Goal: Use online tool/utility

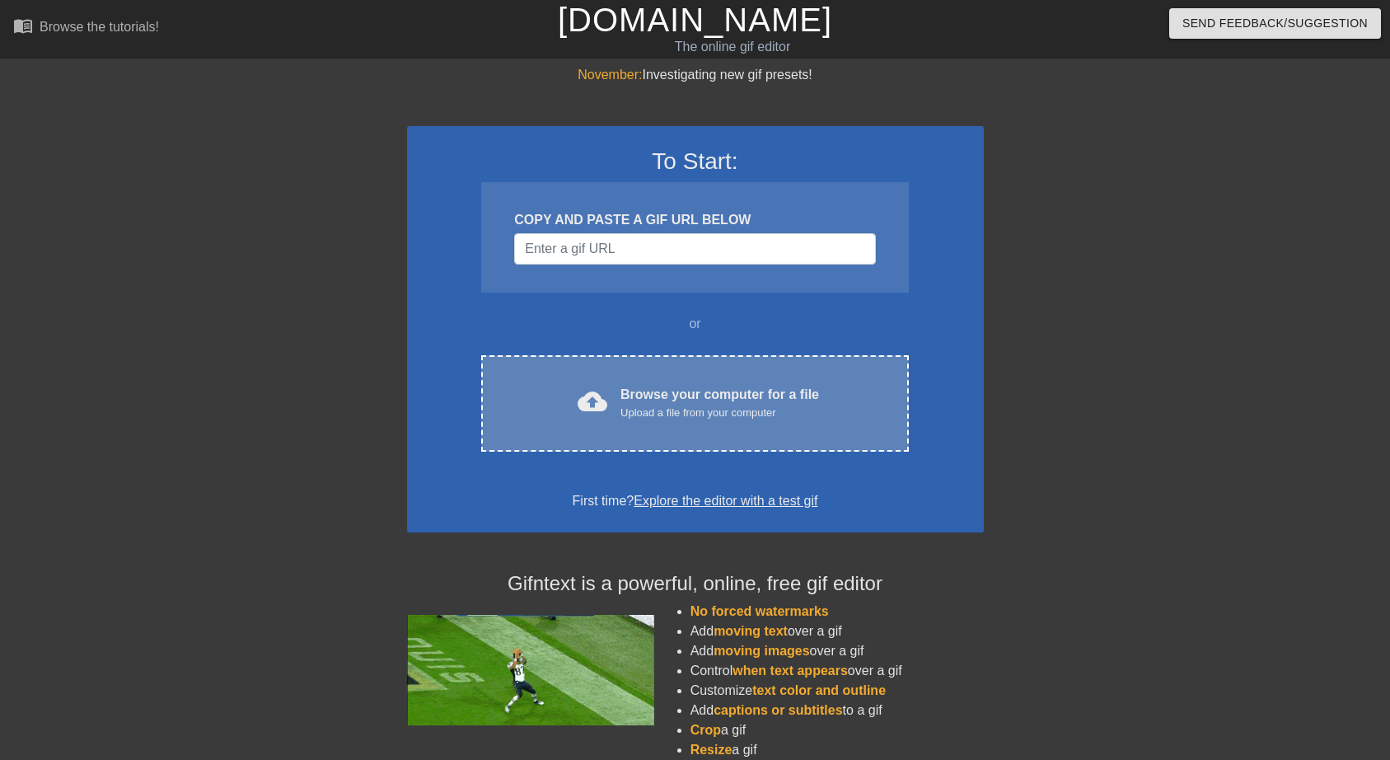
click at [694, 392] on div "Browse your computer for a file Upload a file from your computer" at bounding box center [719, 403] width 199 height 36
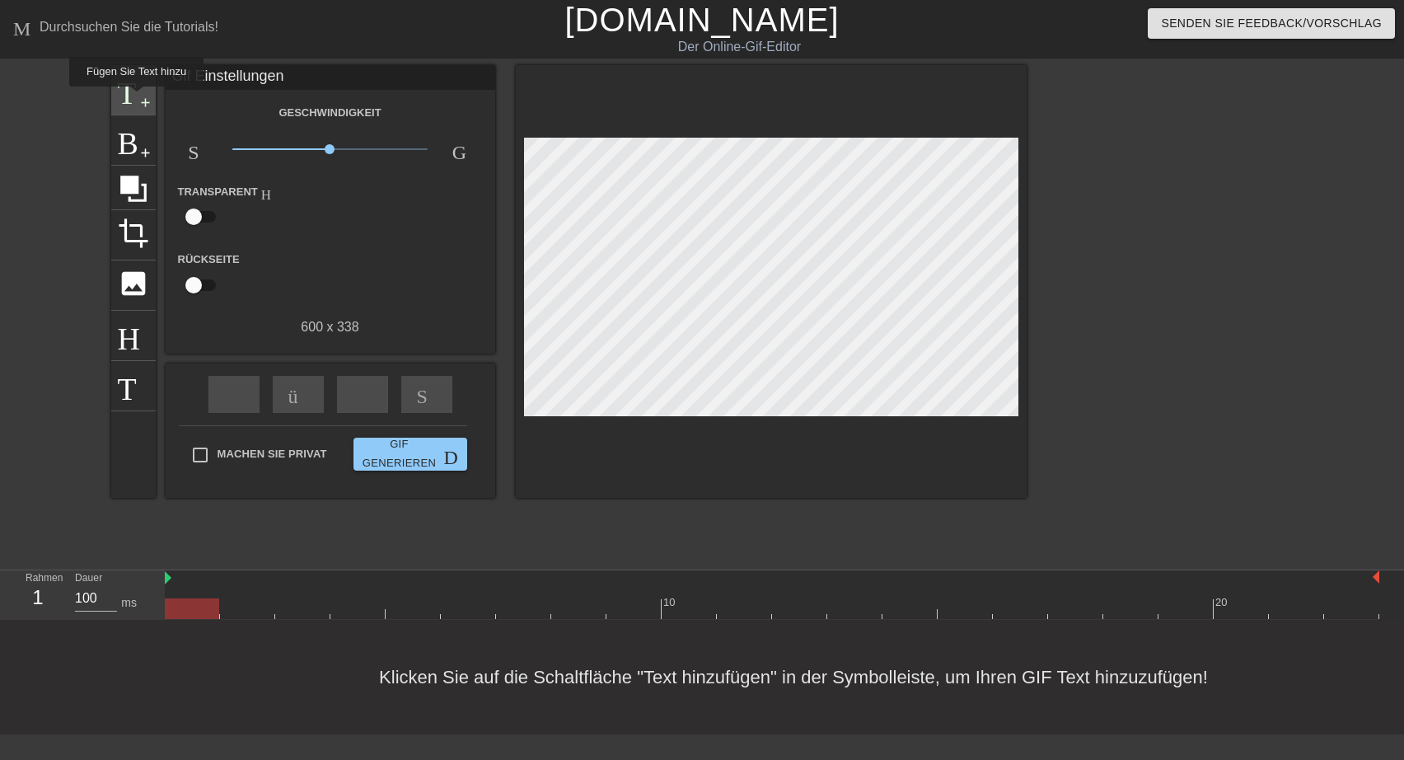
click at [134, 98] on span "Titel" at bounding box center [133, 87] width 31 height 31
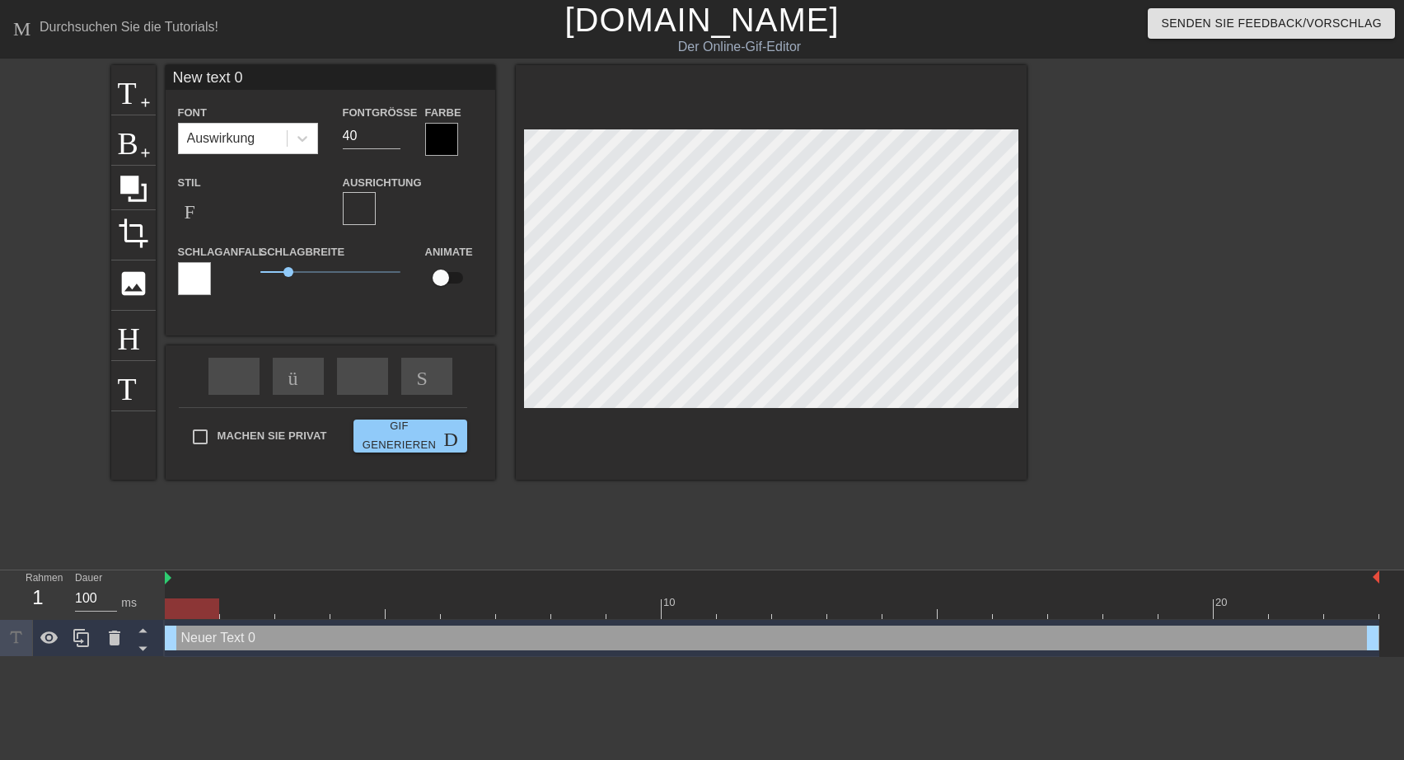
drag, startPoint x: 169, startPoint y: 77, endPoint x: 285, endPoint y: 77, distance: 116.2
click at [285, 77] on input "New text 0" at bounding box center [331, 77] width 330 height 25
type input "([PERSON_NAME])"
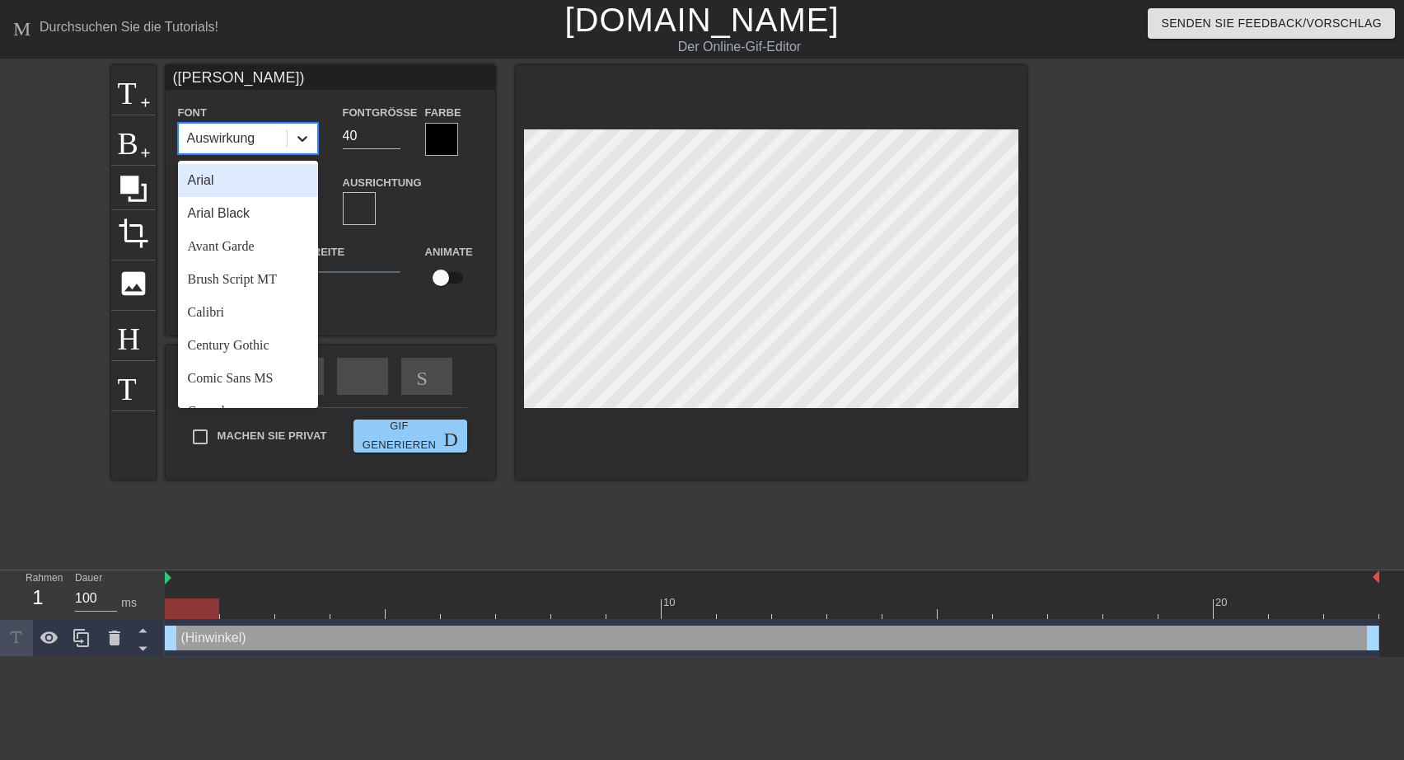
click at [304, 139] on icon at bounding box center [302, 139] width 10 height 6
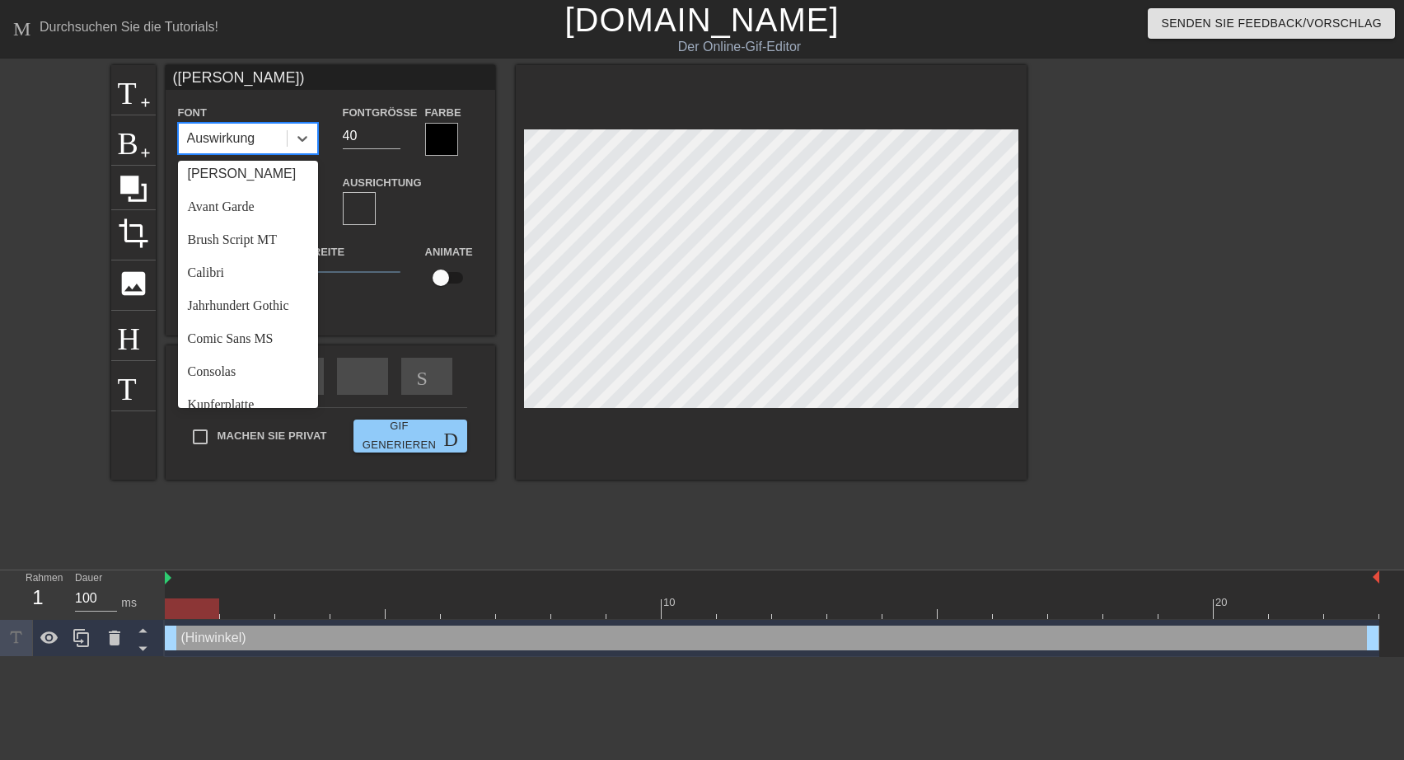
scroll to position [54, 0]
click at [301, 199] on div "Avant Garde" at bounding box center [248, 191] width 140 height 33
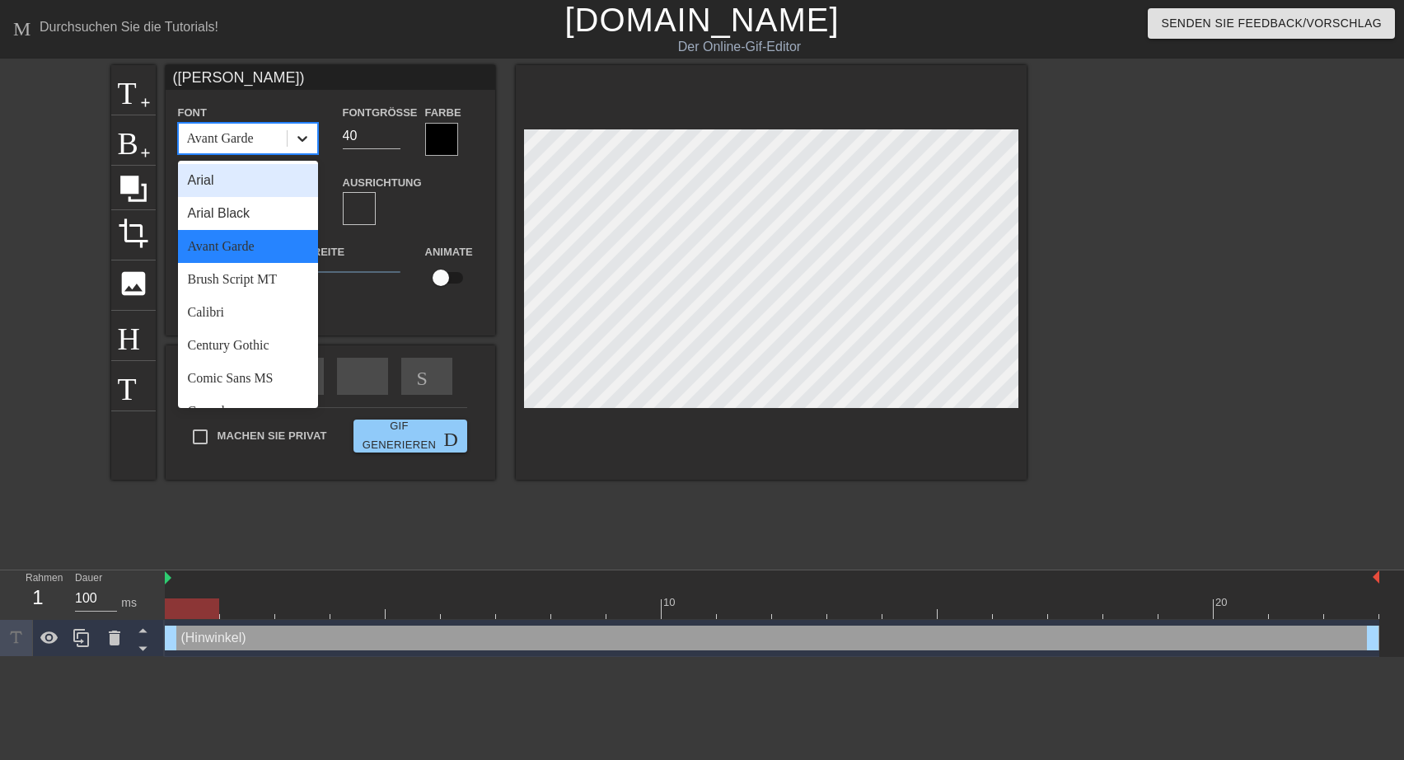
click at [303, 136] on icon at bounding box center [302, 138] width 16 height 16
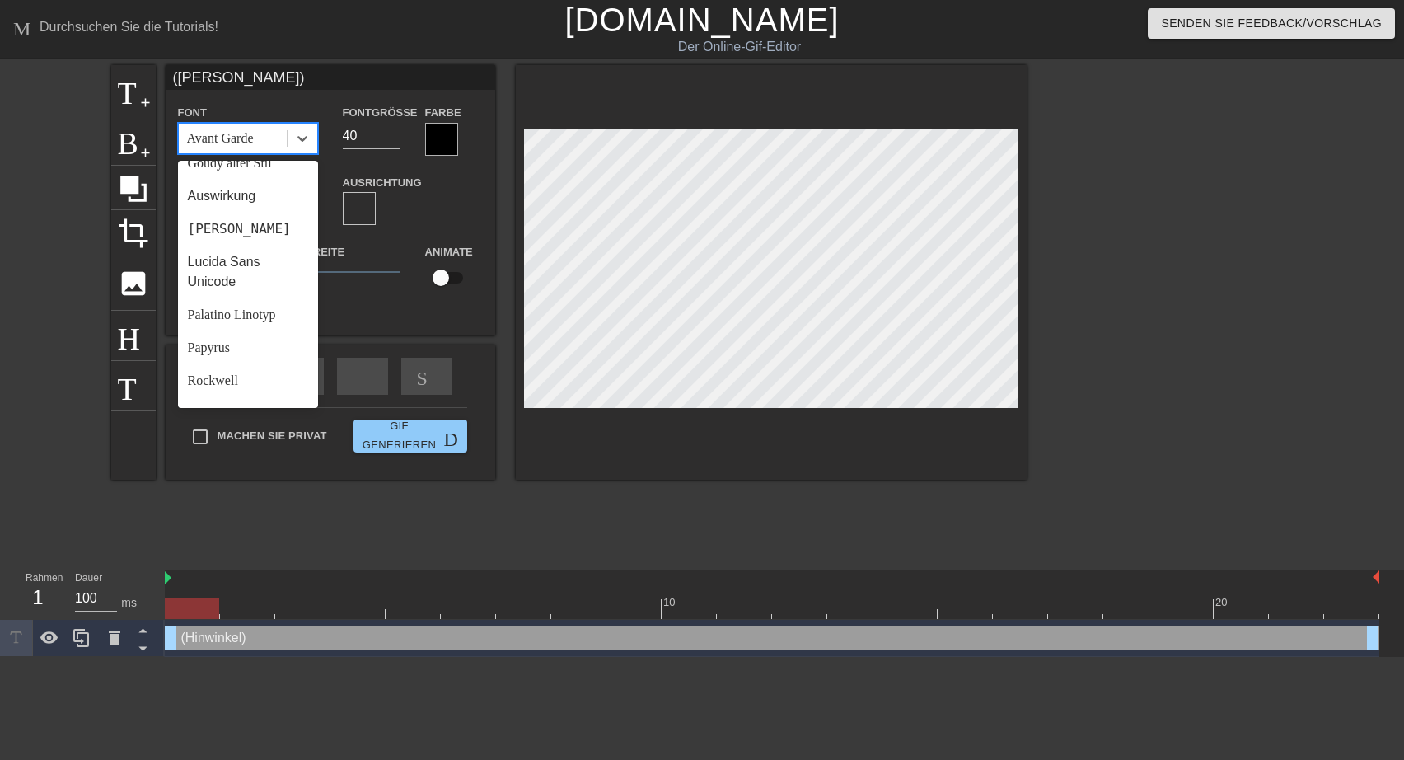
scroll to position [534, 0]
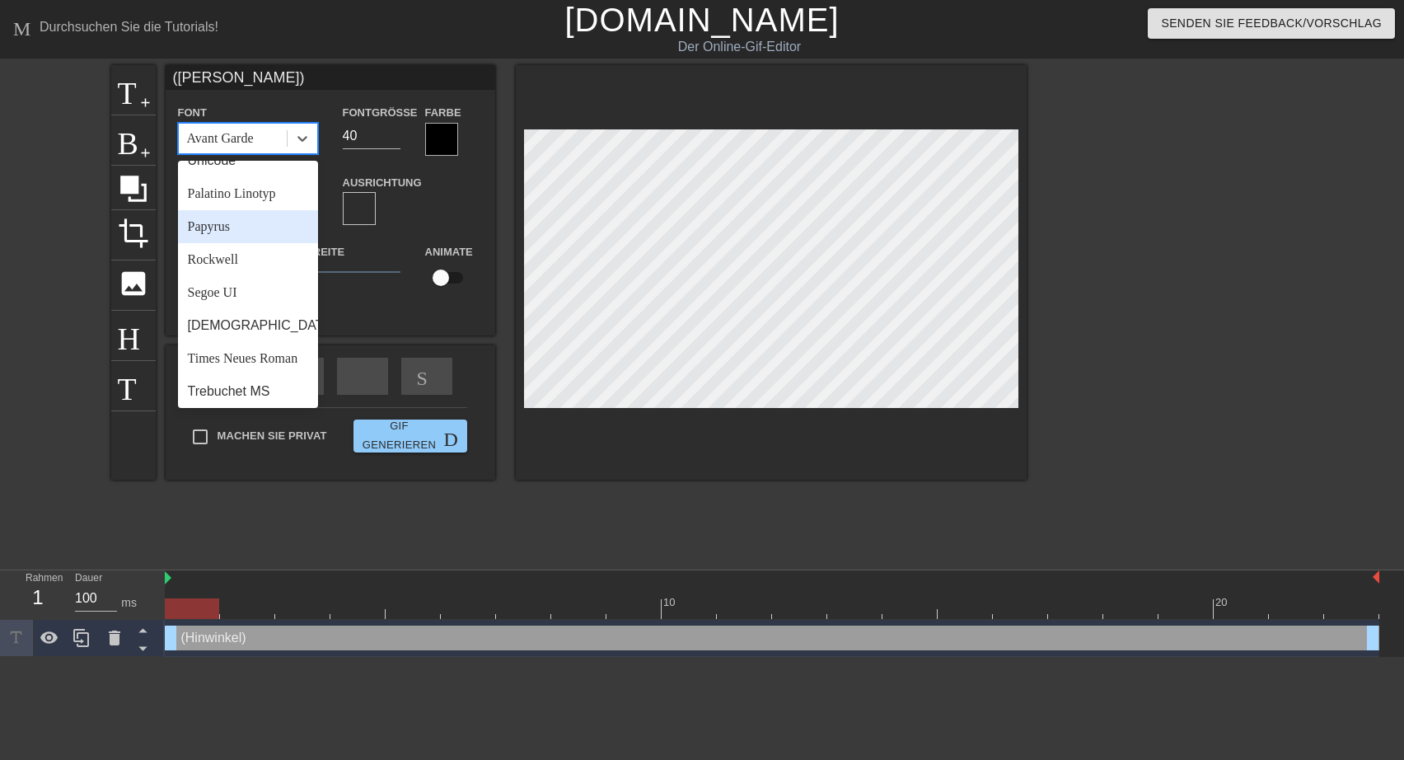
click at [229, 243] on div "Papyrus" at bounding box center [248, 226] width 140 height 33
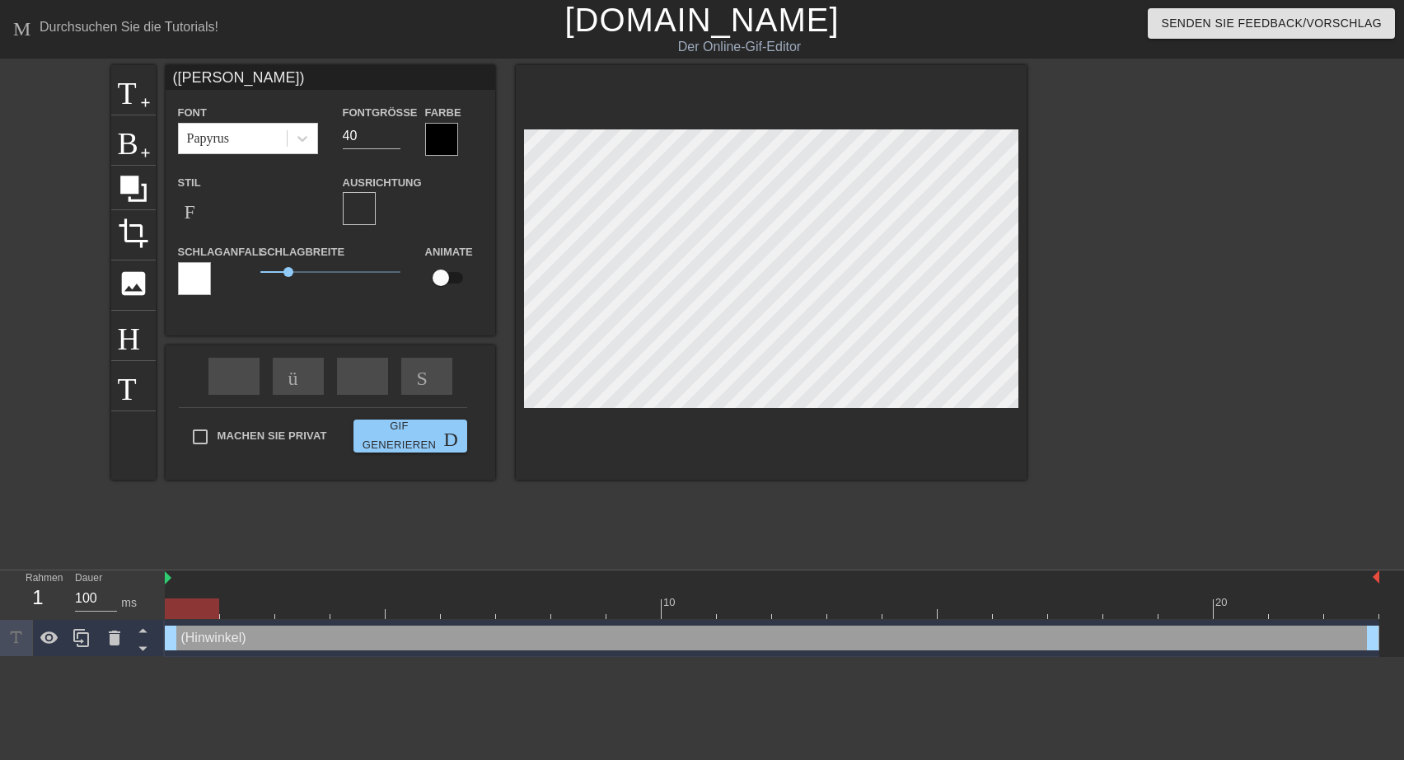
click at [451, 135] on div at bounding box center [441, 139] width 33 height 33
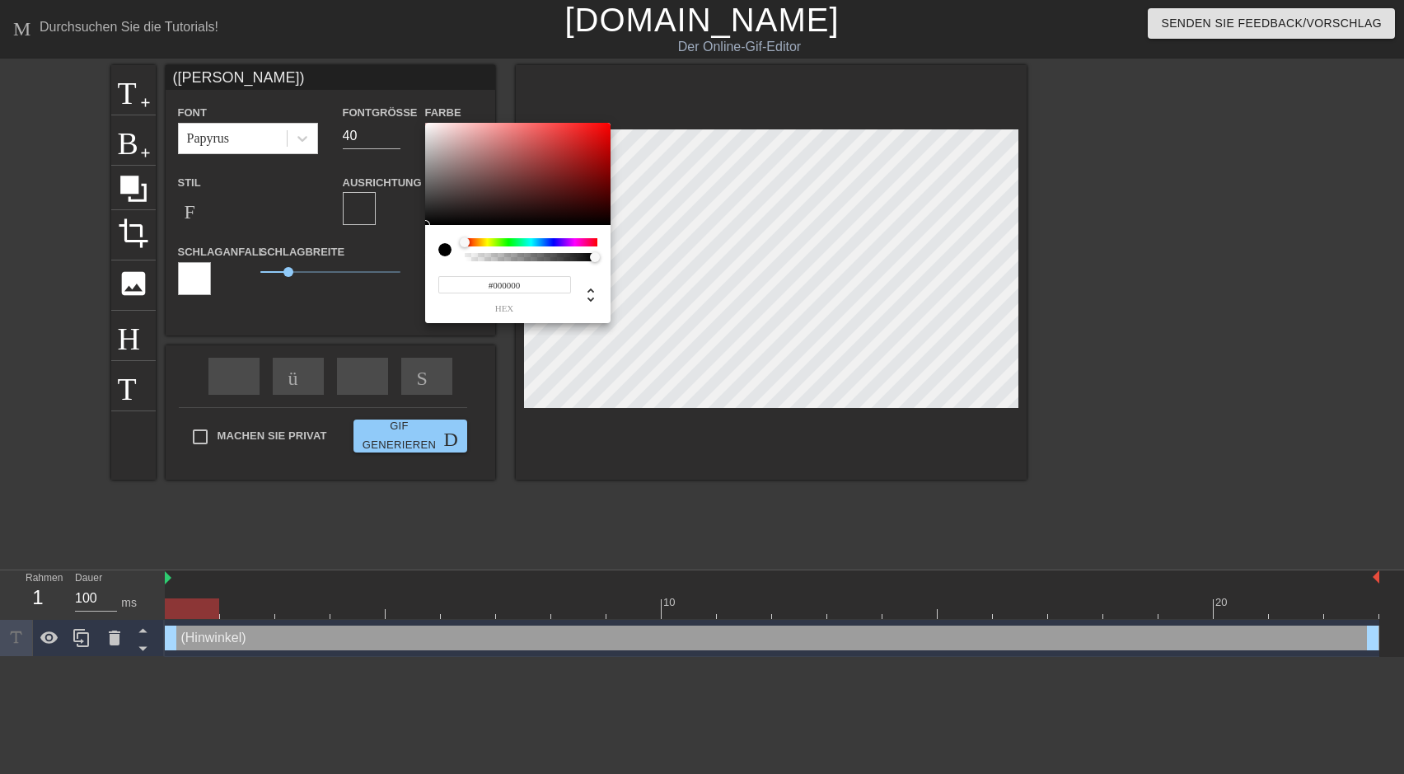
type input "#FCF8F8"
click at [428, 124] on div at bounding box center [517, 174] width 185 height 102
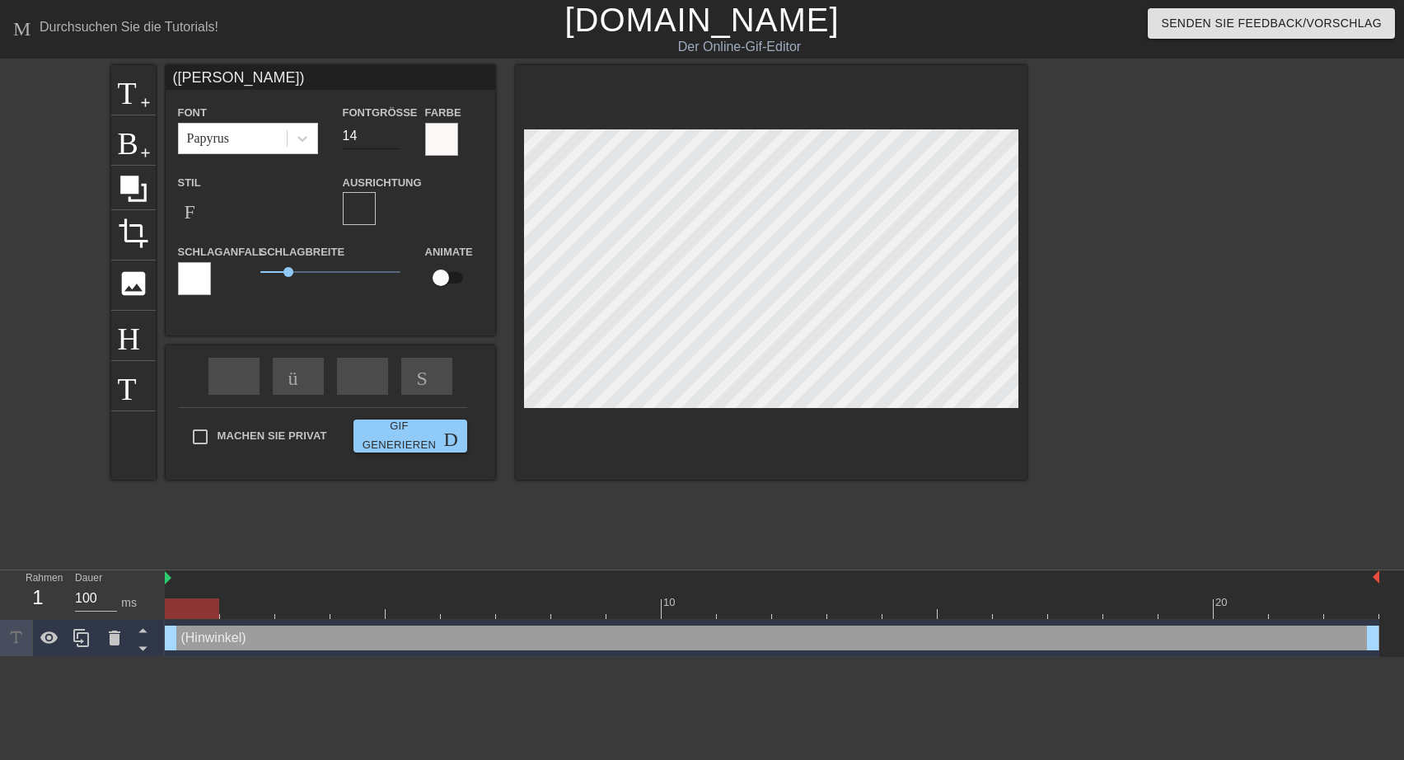
click at [393, 137] on input "14" at bounding box center [372, 136] width 58 height 26
type input "13"
click at [390, 138] on input "13" at bounding box center [372, 136] width 58 height 26
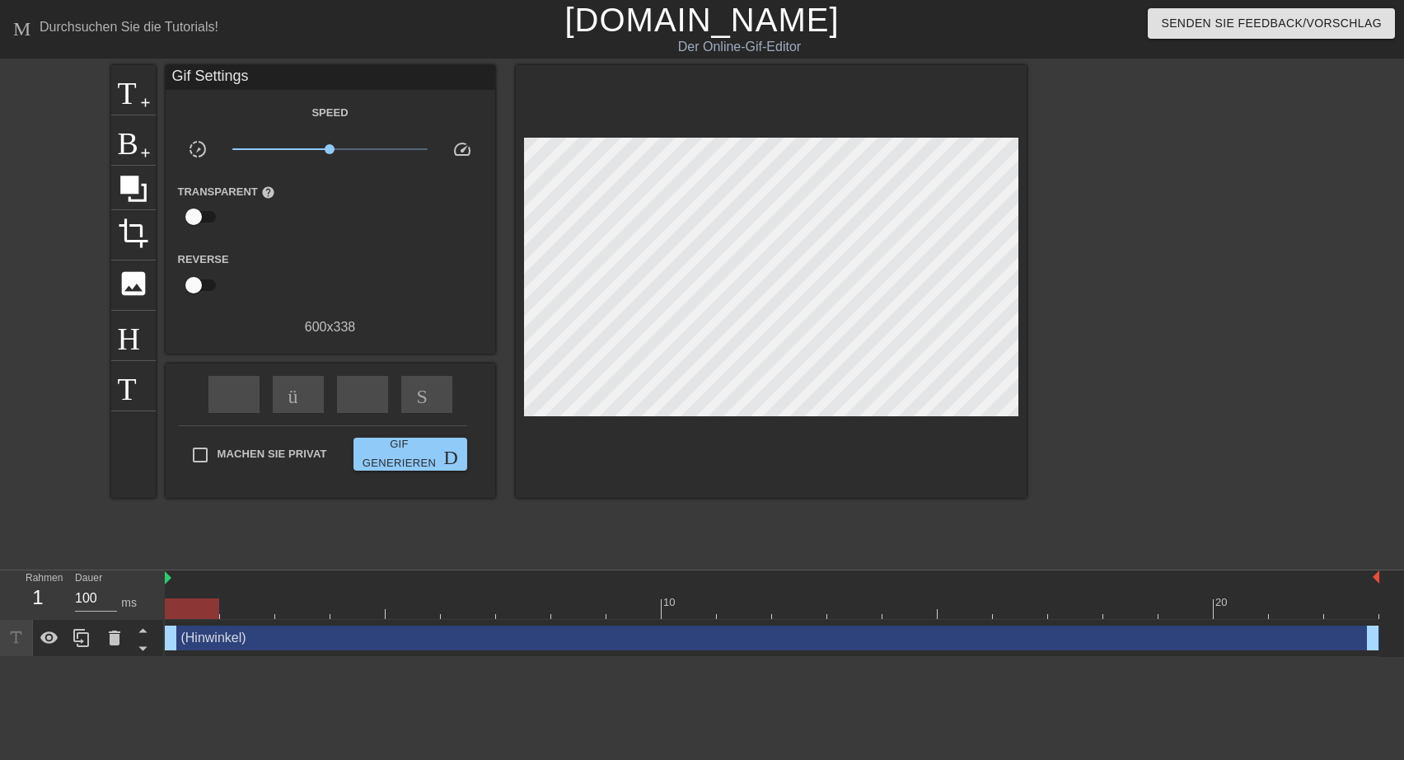
click at [196, 433] on div "Machen Sie privat Gif generieren Doppelpfeil" at bounding box center [323, 457] width 288 height 65
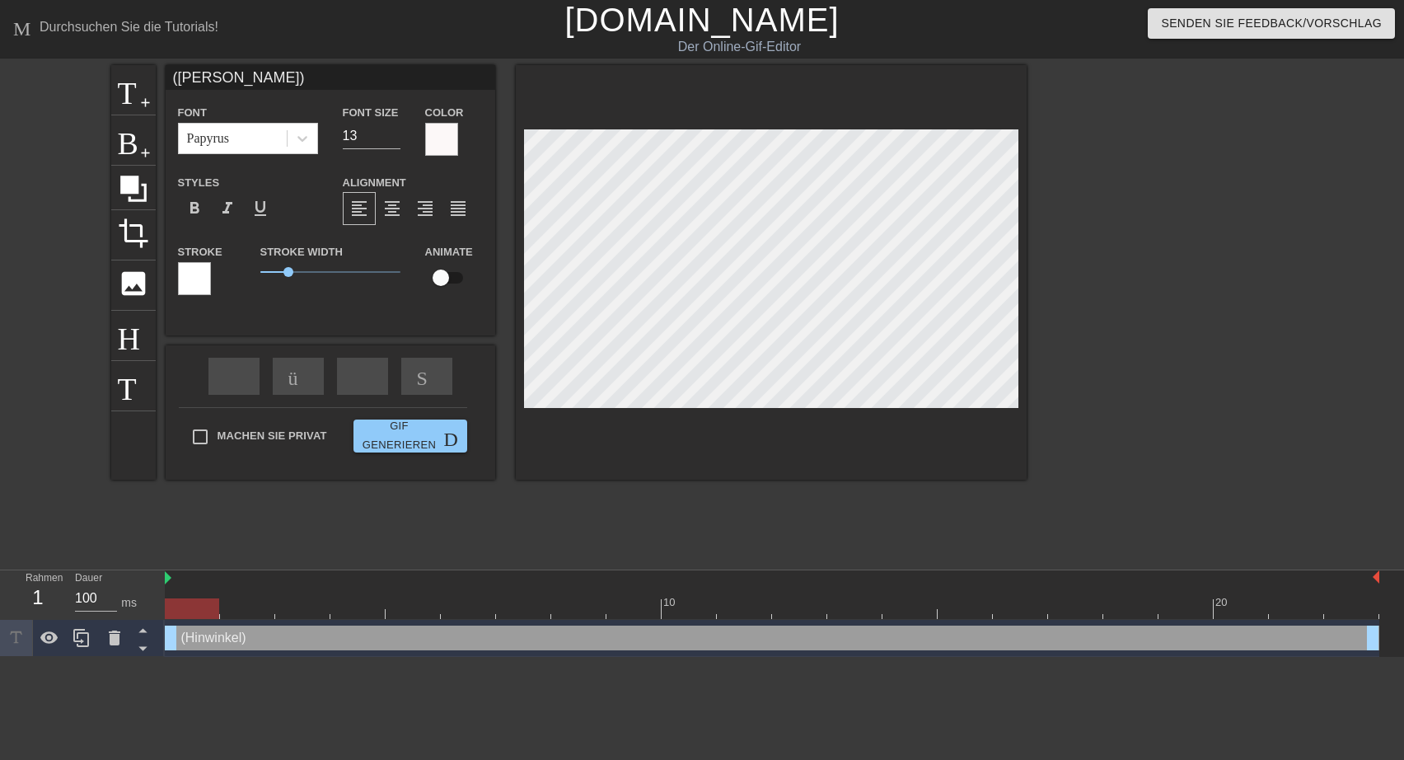
click at [996, 409] on div at bounding box center [771, 272] width 511 height 414
click at [390, 141] on input "12" at bounding box center [372, 136] width 58 height 26
type input "11"
click at [390, 141] on input "11" at bounding box center [372, 136] width 58 height 26
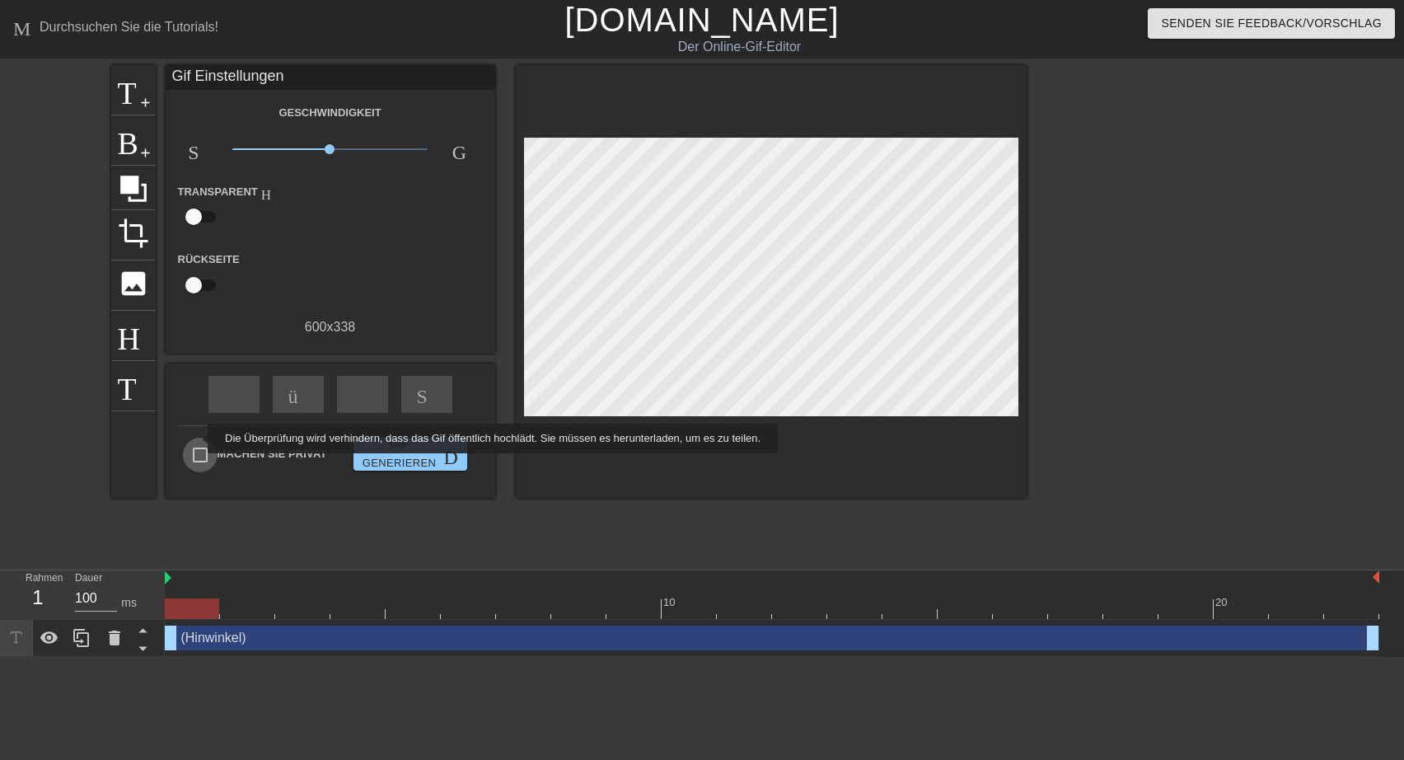
click at [197, 437] on input "Machen Sie privat" at bounding box center [200, 454] width 35 height 35
checkbox input "true"
click at [438, 456] on span "Gif generieren Doppelpfeil" at bounding box center [410, 454] width 101 height 38
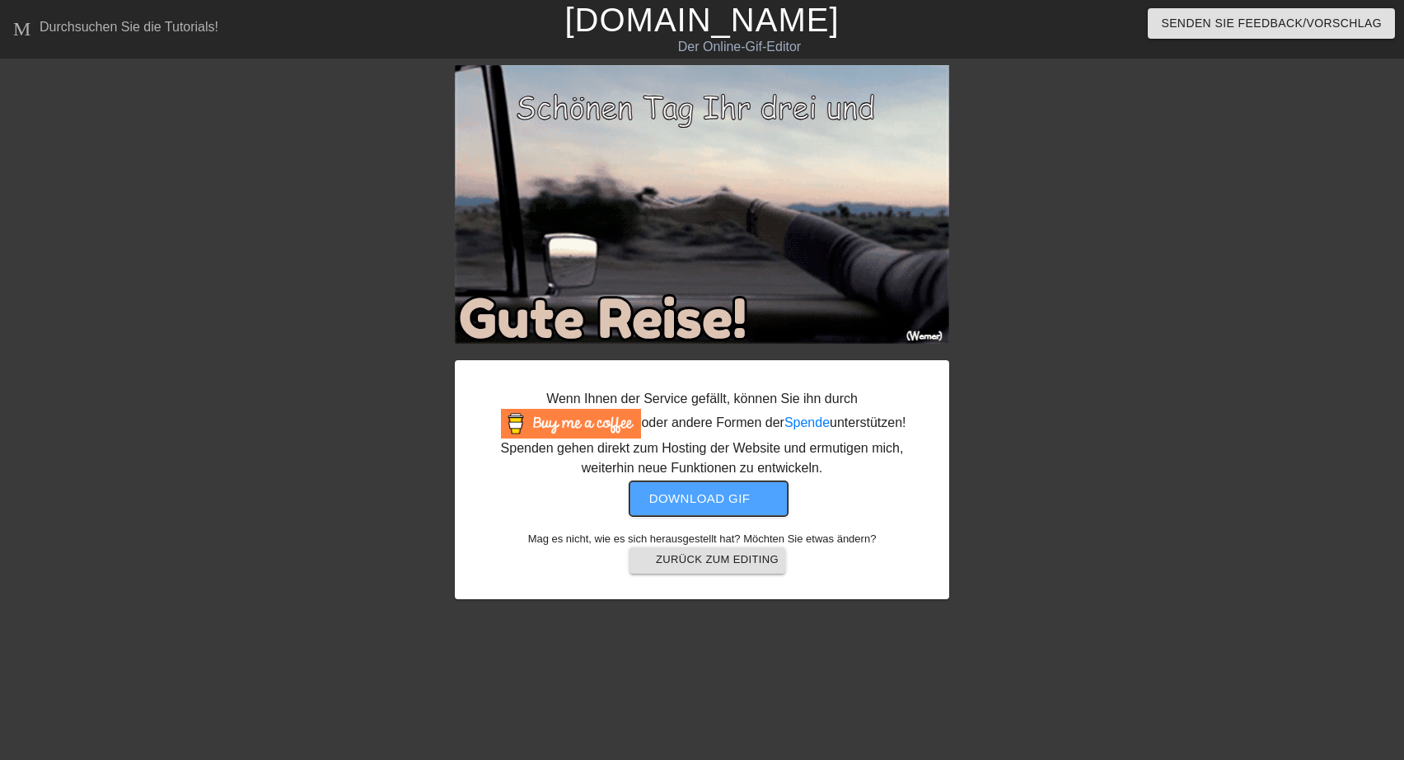
click at [703, 503] on span "Download gif get-app" at bounding box center [708, 498] width 119 height 21
